Goal: Task Accomplishment & Management: Use online tool/utility

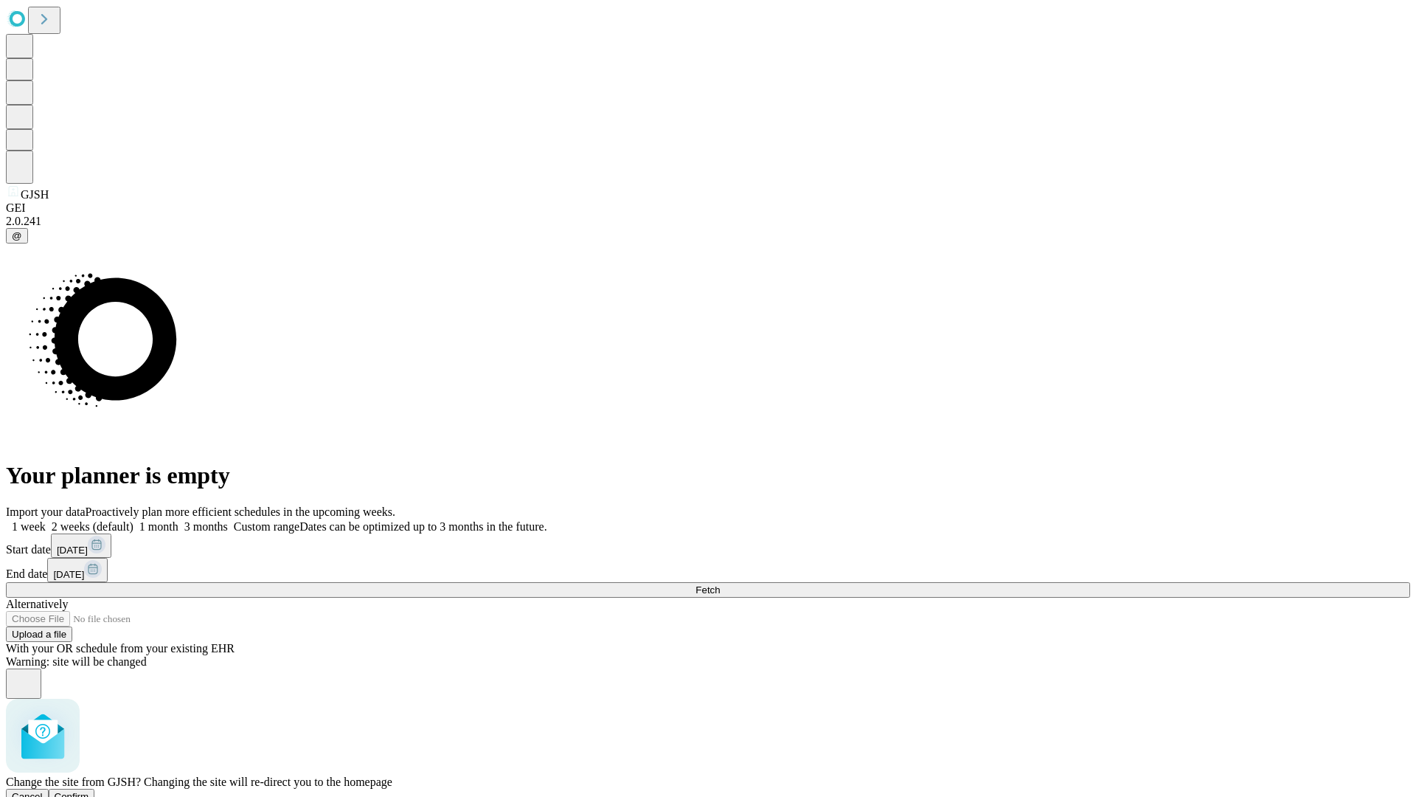
click at [89, 791] on span "Confirm" at bounding box center [72, 796] width 35 height 11
click at [178, 520] on label "1 month" at bounding box center [156, 526] width 45 height 13
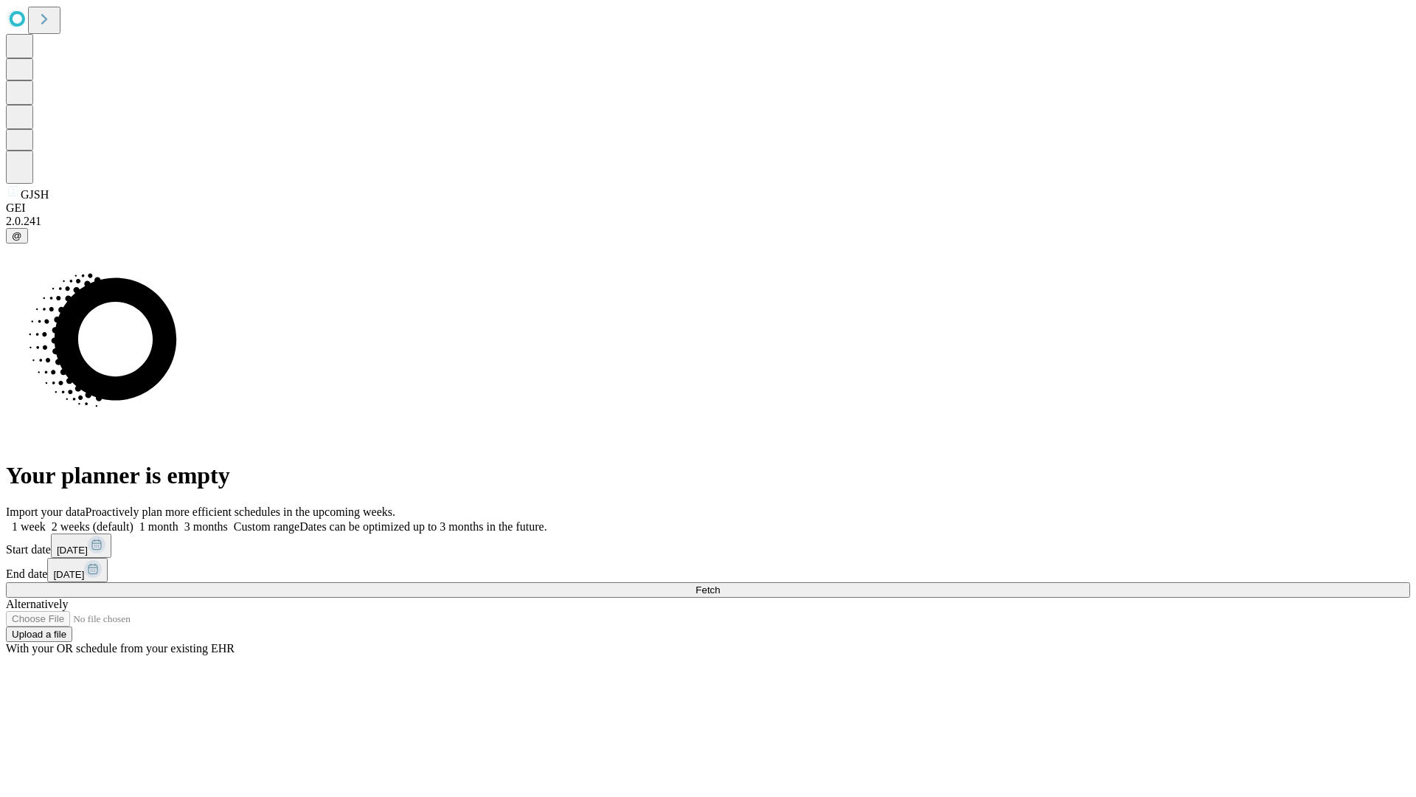
click at [720, 584] on span "Fetch" at bounding box center [708, 589] width 24 height 11
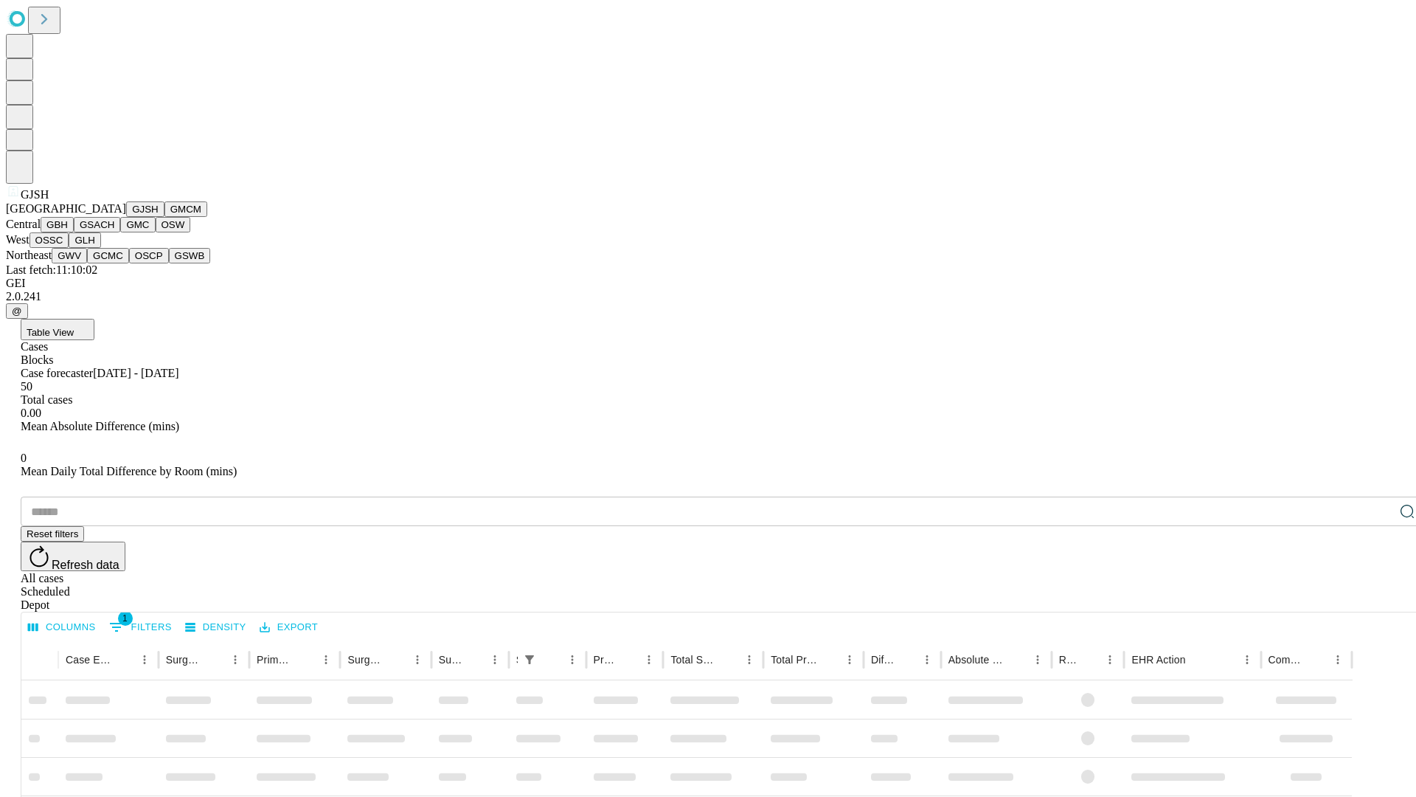
click at [164, 217] on button "GMCM" at bounding box center [185, 208] width 43 height 15
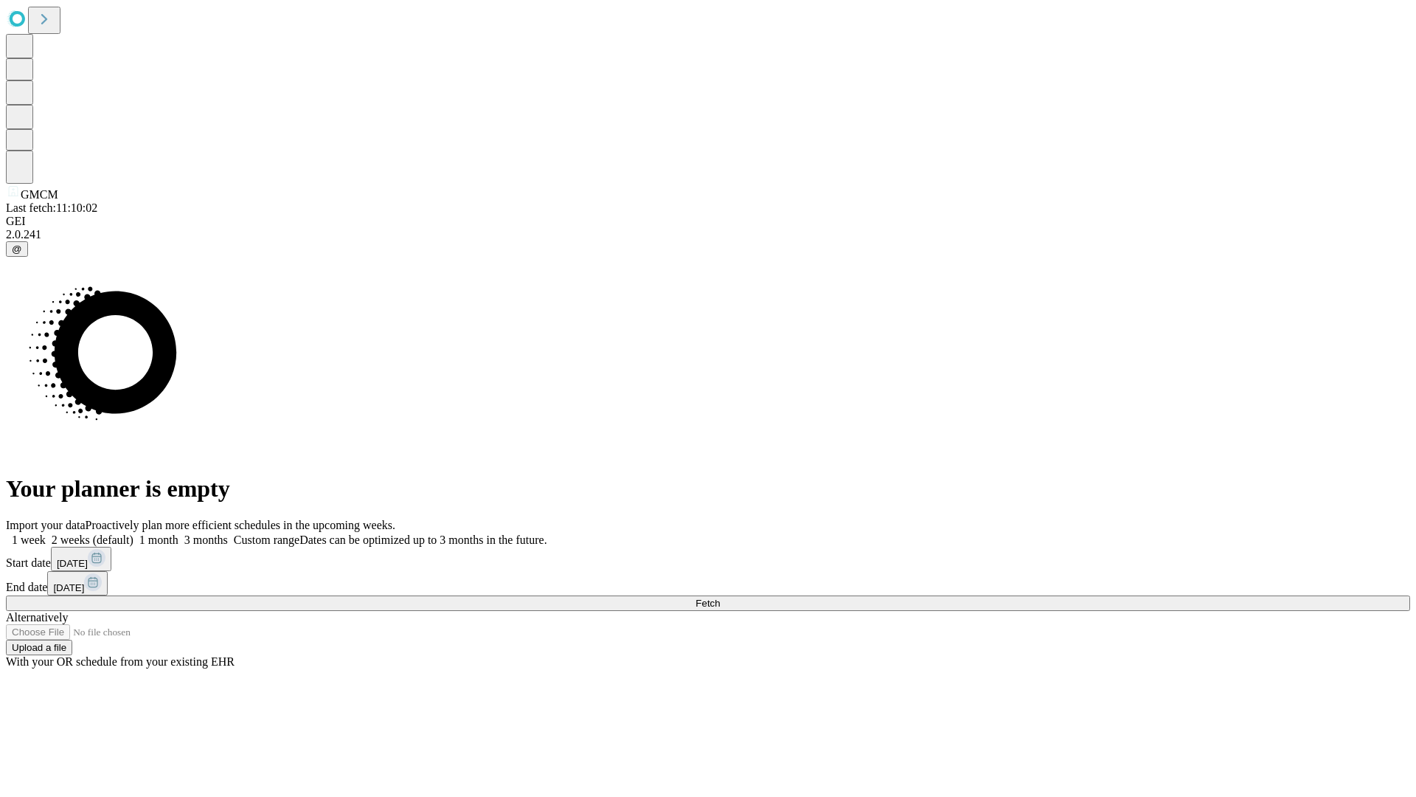
click at [178, 533] on label "1 month" at bounding box center [156, 539] width 45 height 13
click at [720, 597] on span "Fetch" at bounding box center [708, 602] width 24 height 11
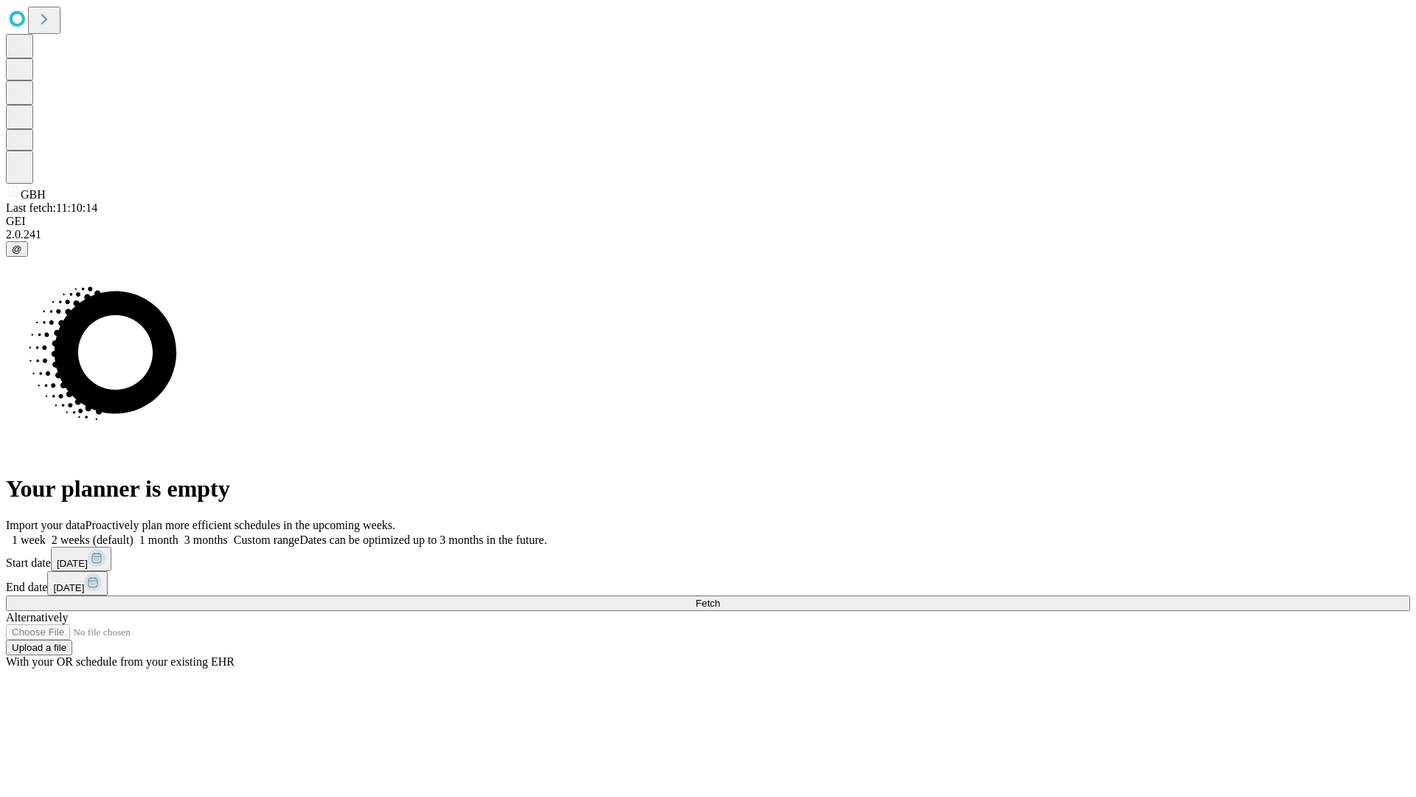
click at [178, 533] on label "1 month" at bounding box center [156, 539] width 45 height 13
click at [720, 597] on span "Fetch" at bounding box center [708, 602] width 24 height 11
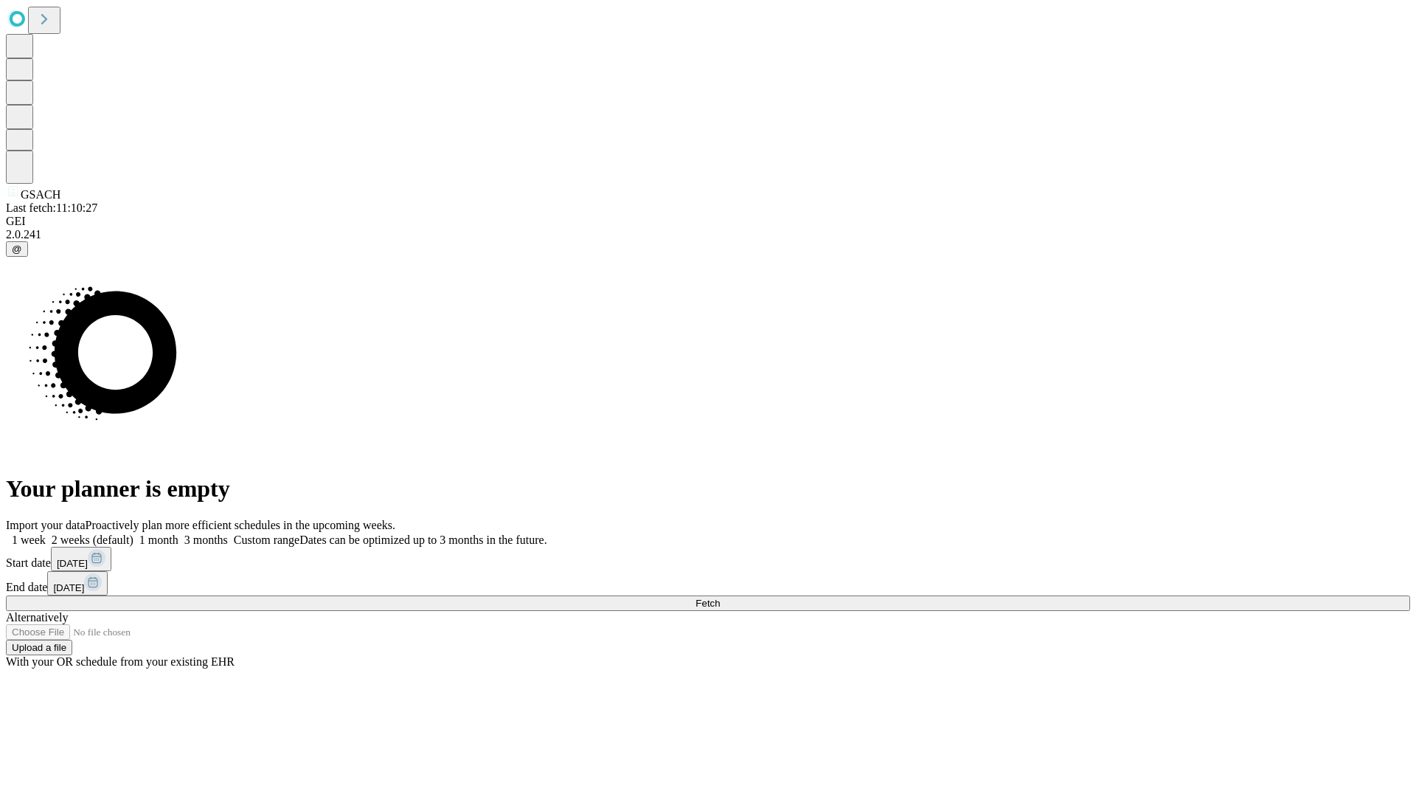
click at [178, 533] on label "1 month" at bounding box center [156, 539] width 45 height 13
click at [720, 597] on span "Fetch" at bounding box center [708, 602] width 24 height 11
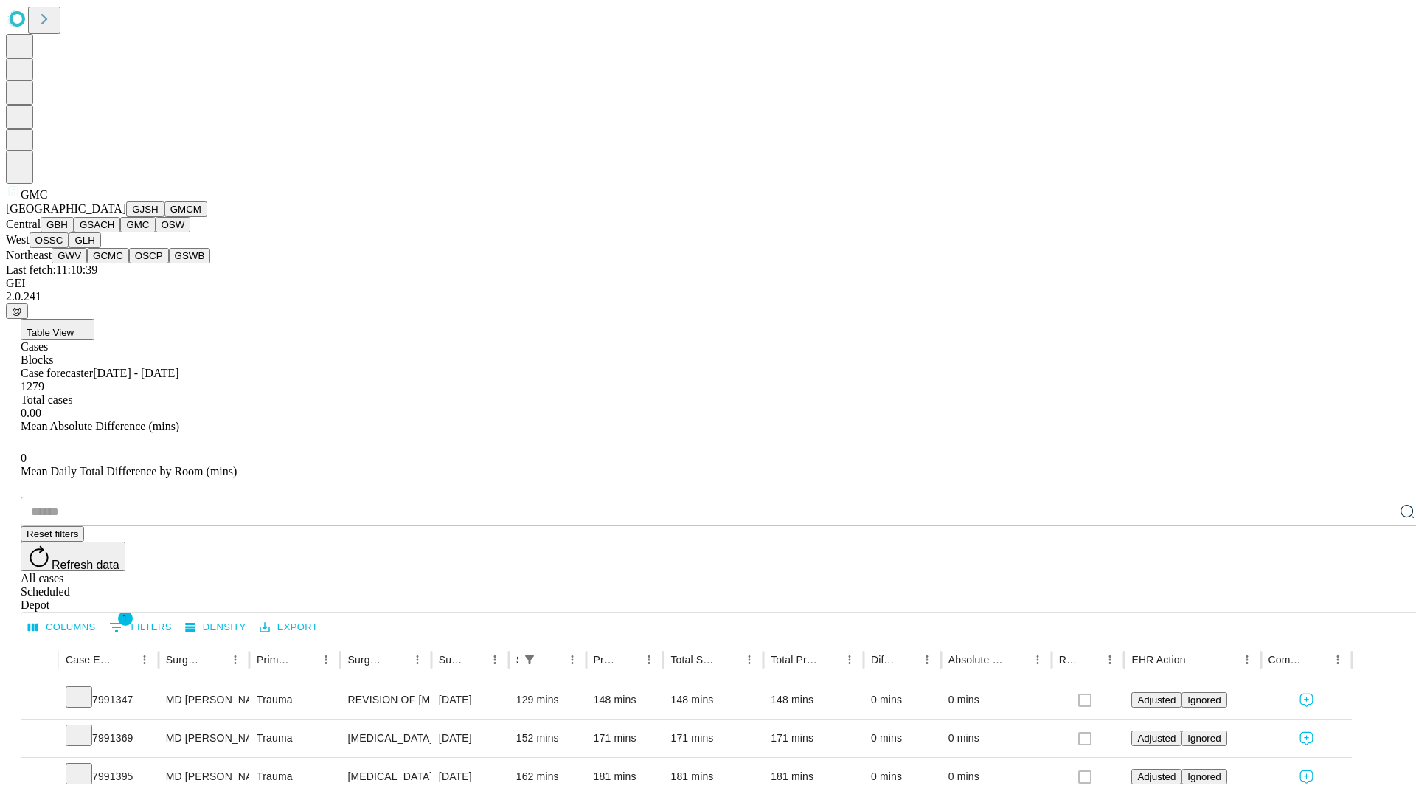
click at [156, 232] on button "OSW" at bounding box center [173, 224] width 35 height 15
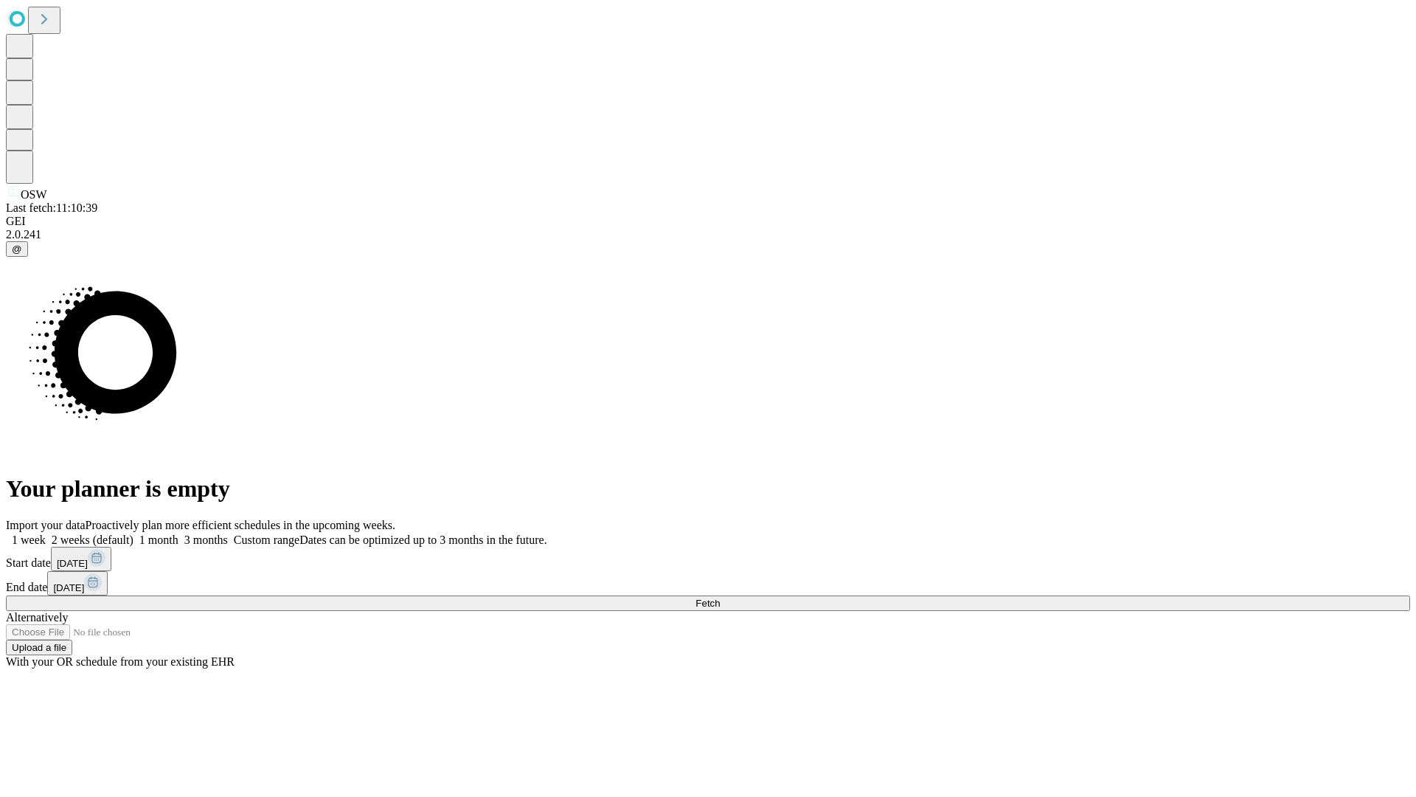
click at [178, 533] on label "1 month" at bounding box center [156, 539] width 45 height 13
click at [720, 597] on span "Fetch" at bounding box center [708, 602] width 24 height 11
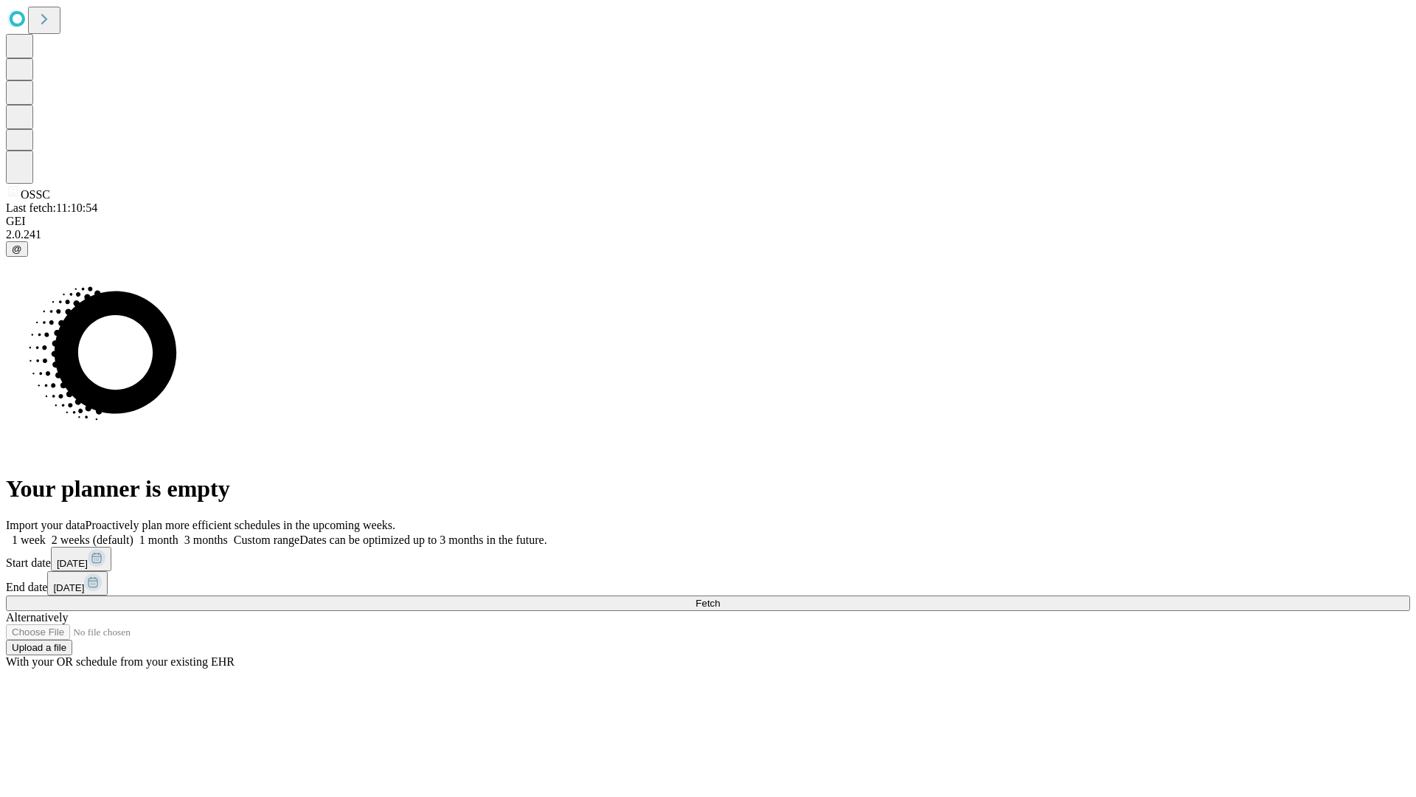
click at [178, 533] on label "1 month" at bounding box center [156, 539] width 45 height 13
click at [720, 597] on span "Fetch" at bounding box center [708, 602] width 24 height 11
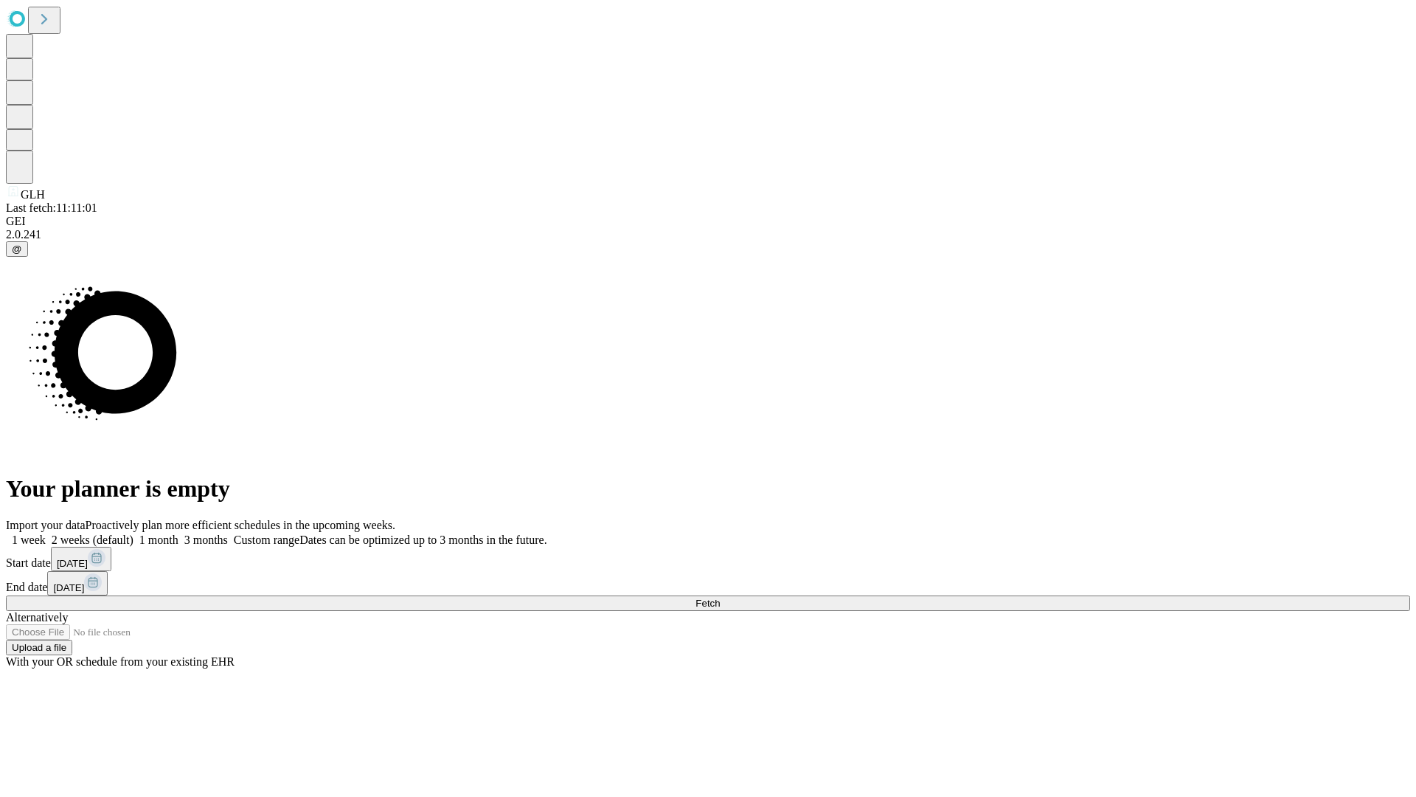
click at [178, 533] on label "1 month" at bounding box center [156, 539] width 45 height 13
click at [720, 597] on span "Fetch" at bounding box center [708, 602] width 24 height 11
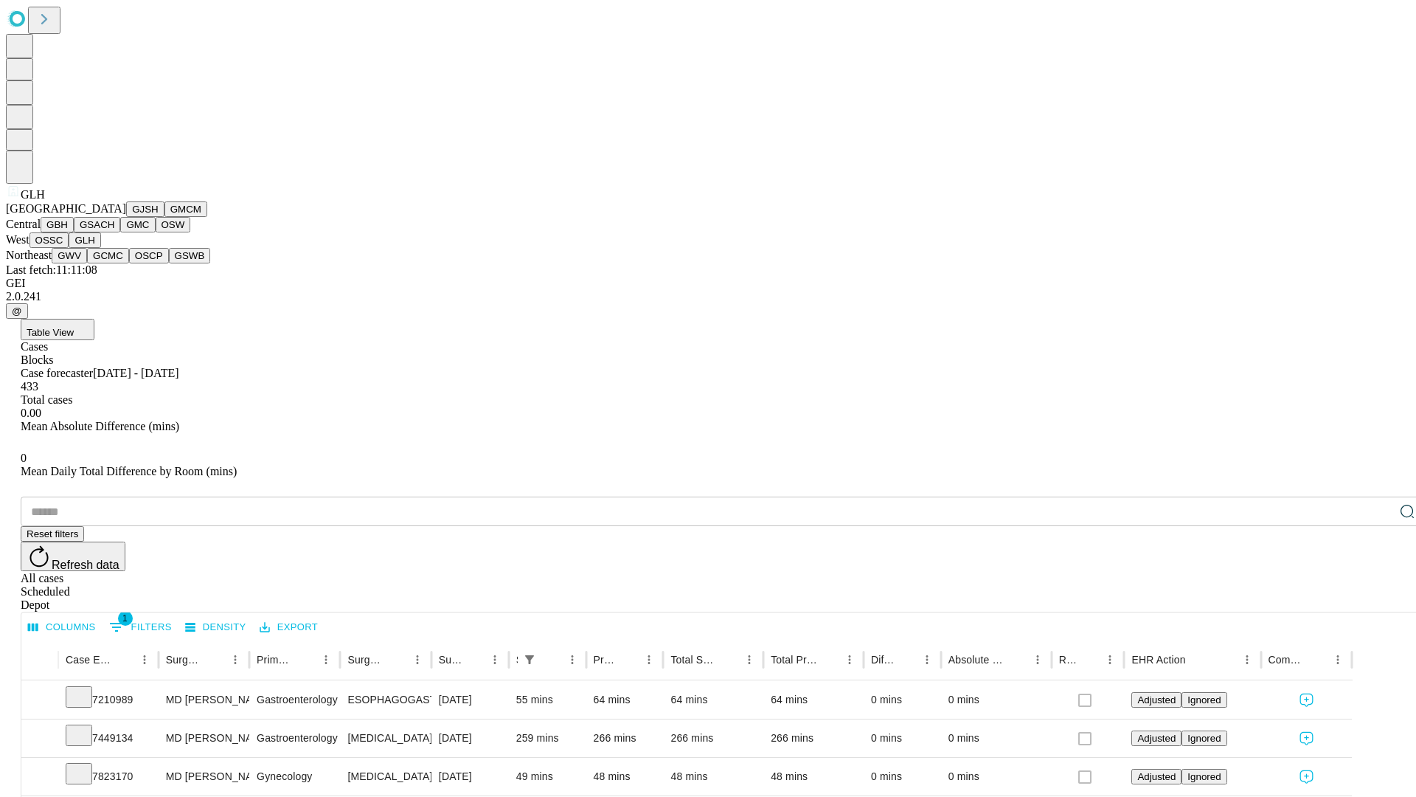
click at [87, 263] on button "GWV" at bounding box center [69, 255] width 35 height 15
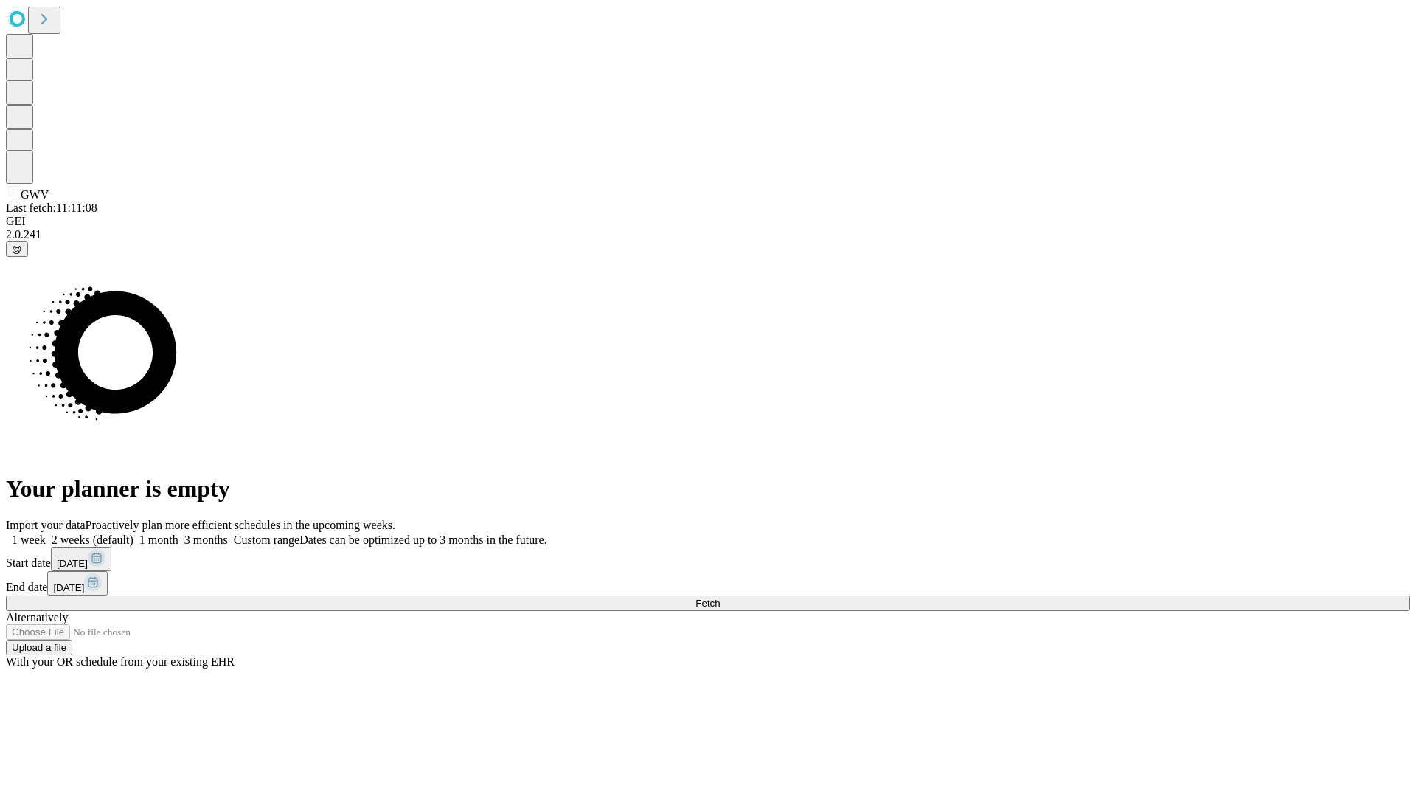
click at [178, 533] on label "1 month" at bounding box center [156, 539] width 45 height 13
click at [720, 597] on span "Fetch" at bounding box center [708, 602] width 24 height 11
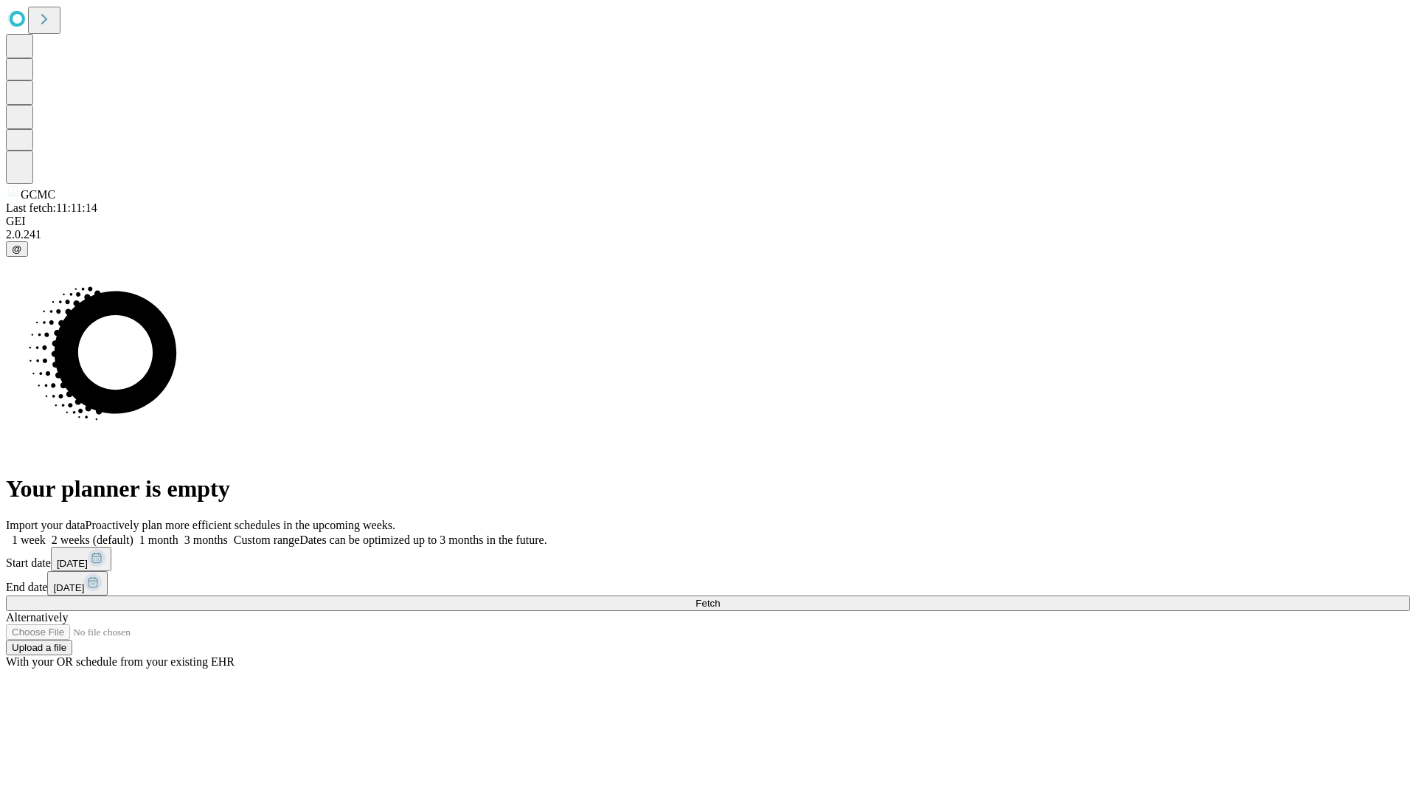
click at [178, 533] on label "1 month" at bounding box center [156, 539] width 45 height 13
click at [720, 597] on span "Fetch" at bounding box center [708, 602] width 24 height 11
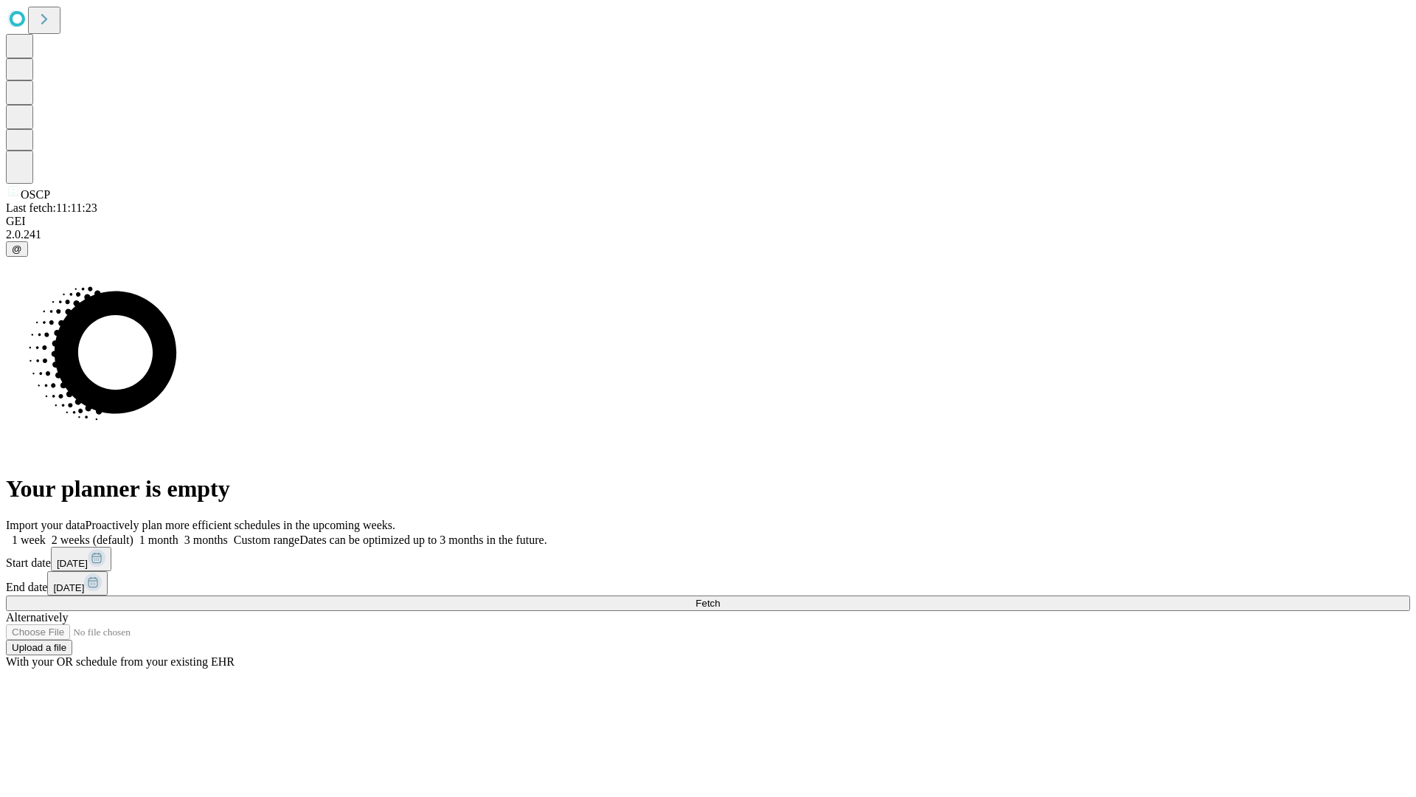
click at [178, 533] on label "1 month" at bounding box center [156, 539] width 45 height 13
click at [720, 597] on span "Fetch" at bounding box center [708, 602] width 24 height 11
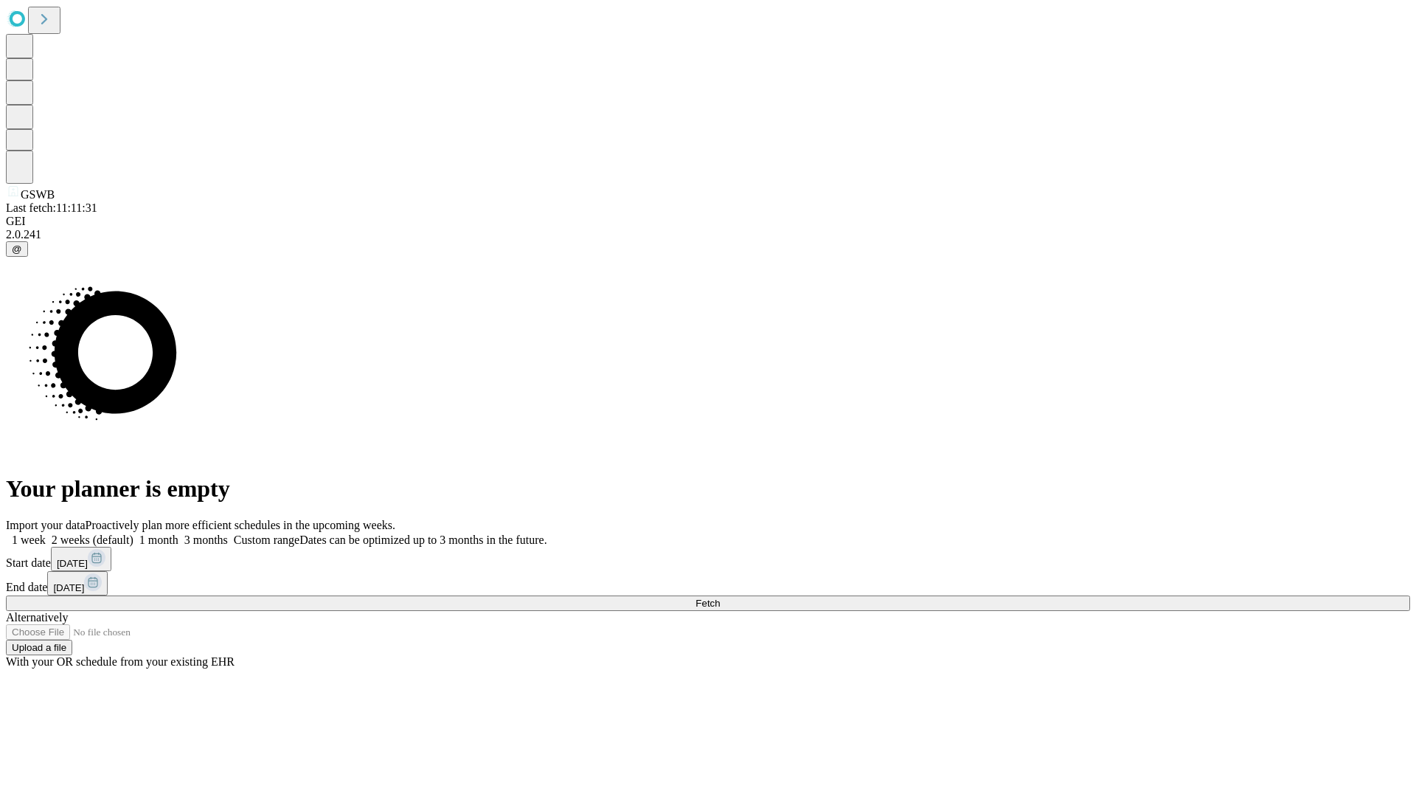
click at [178, 533] on label "1 month" at bounding box center [156, 539] width 45 height 13
click at [720, 597] on span "Fetch" at bounding box center [708, 602] width 24 height 11
